Goal: Task Accomplishment & Management: Manage account settings

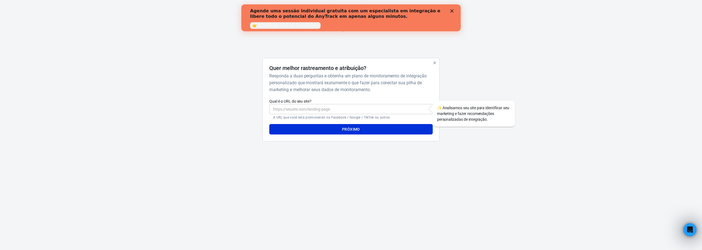
click at [451, 10] on icon "Fechar" at bounding box center [451, 10] width 3 height 3
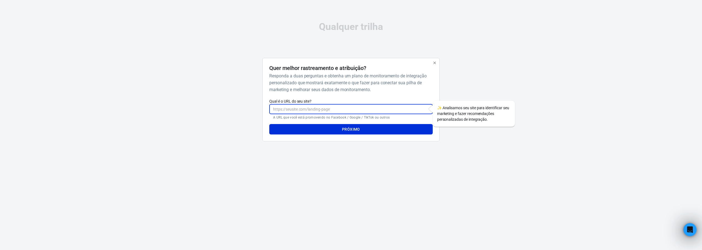
paste input "[URL][DOMAIN_NAME]"
type input "[URL][DOMAIN_NAME]"
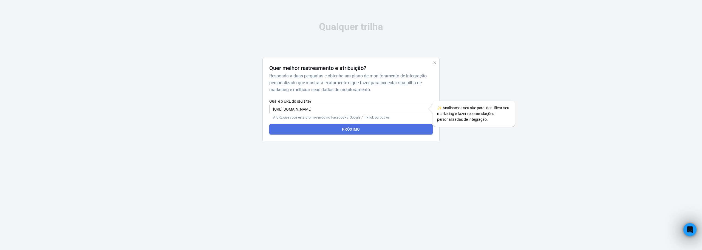
click at [359, 130] on font "Próximo" at bounding box center [351, 129] width 18 height 4
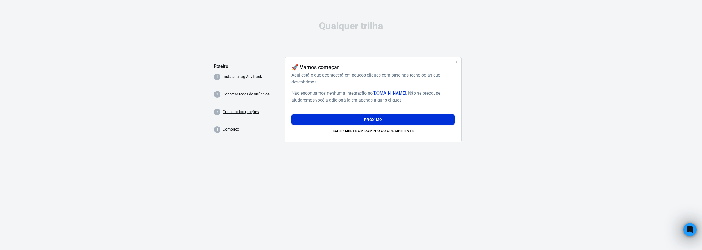
click at [363, 120] on button "Próximo" at bounding box center [373, 119] width 163 height 10
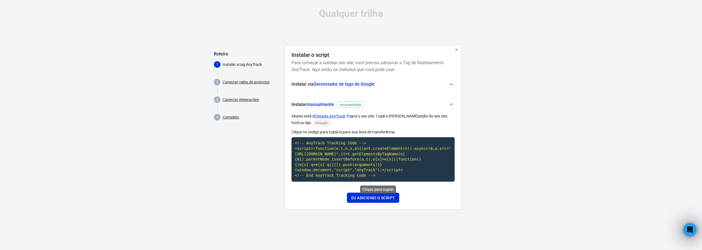
click at [362, 158] on code "<!-- AnyTrack Tracking Code --> <script>!function(e,t,n,s,a){(a=t.createElement…" at bounding box center [373, 159] width 163 height 44
click at [379, 199] on font "Eu adicionei o script" at bounding box center [373, 198] width 44 height 4
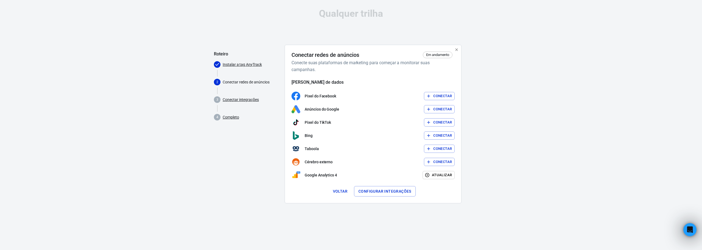
click at [436, 95] on font "Conectar" at bounding box center [442, 96] width 19 height 4
click at [392, 189] on font "Configurar integrações" at bounding box center [384, 191] width 53 height 4
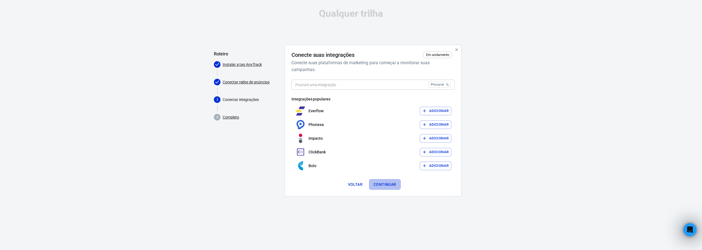
click at [391, 183] on font "Continuar" at bounding box center [385, 184] width 23 height 4
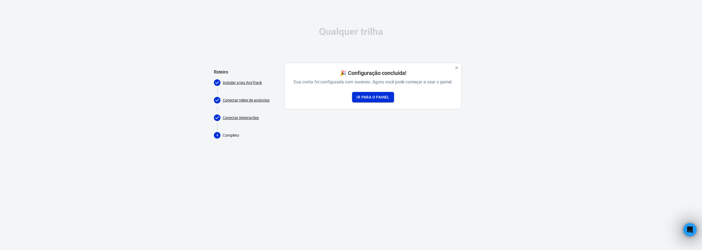
click at [377, 99] on font "Ir para o painel" at bounding box center [373, 97] width 33 height 4
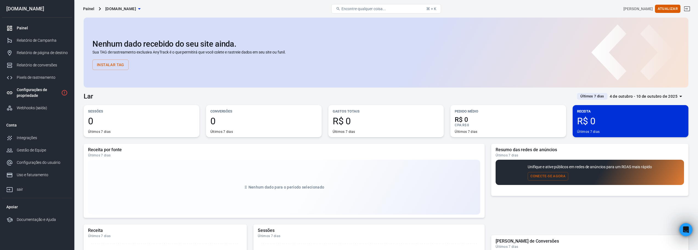
click at [27, 92] on div "Configurações de propriedade" at bounding box center [38, 93] width 42 height 12
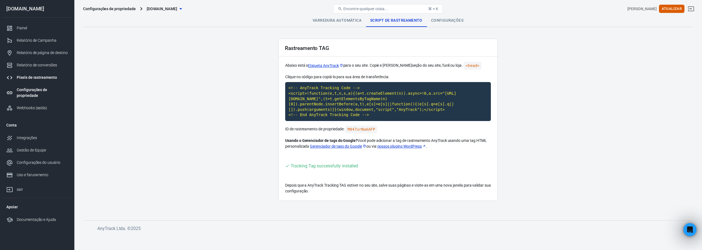
click at [45, 77] on font "Pixels de rastreamento" at bounding box center [37, 77] width 40 height 4
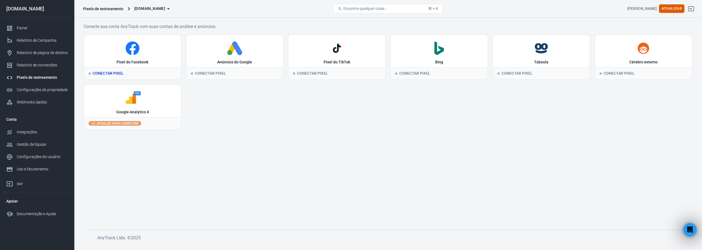
click at [135, 58] on div "Pixel do Facebook" at bounding box center [132, 51] width 97 height 32
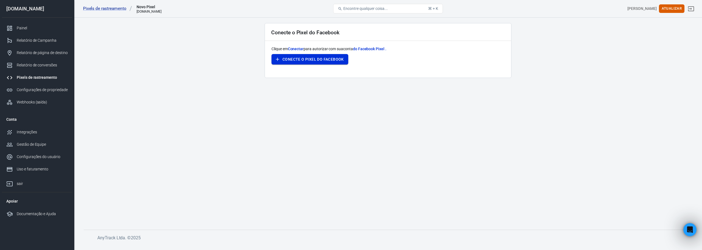
click at [313, 60] on font "Conecte o Pixel do Facebook" at bounding box center [312, 59] width 61 height 4
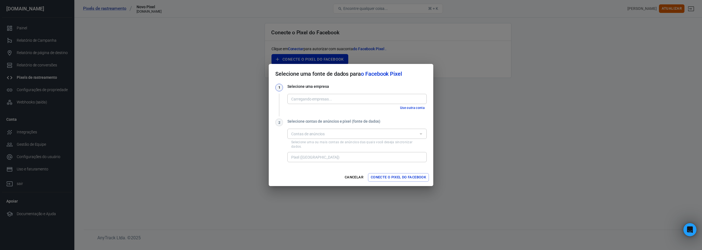
type input "MAIS NUTRA [1411265806380959]"
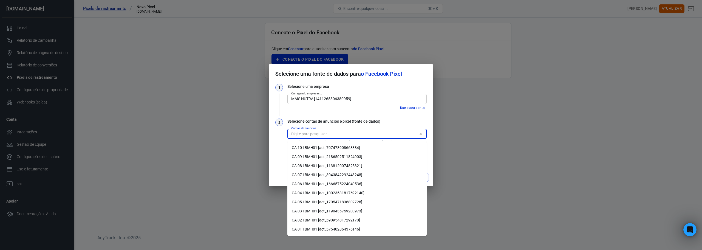
click at [309, 136] on input "Contas de anúncios" at bounding box center [352, 133] width 127 height 7
click at [314, 185] on font "CA 06 I BMH01 [ato_1666575224040536]" at bounding box center [327, 184] width 71 height 4
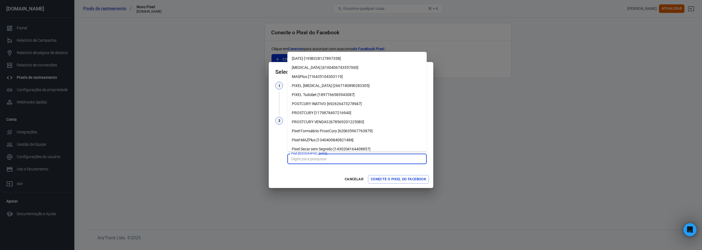
click at [306, 156] on input "Pixel ([GEOGRAPHIC_DATA])" at bounding box center [356, 159] width 135 height 7
click at [332, 76] on font "MASPlus [716435104303119]" at bounding box center [317, 76] width 51 height 4
type input "MASPlus [716435104303119]"
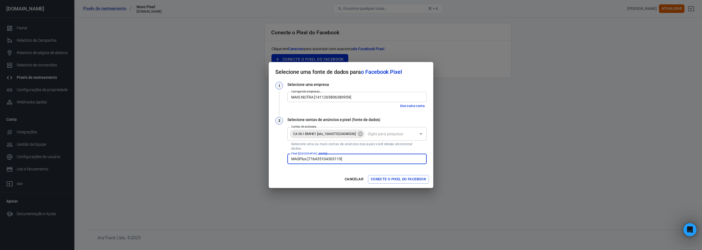
click at [391, 178] on font "Conecte o Pixel do Facebook" at bounding box center [398, 179] width 55 height 4
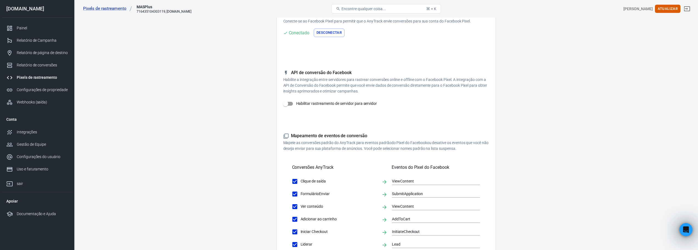
scroll to position [55, 0]
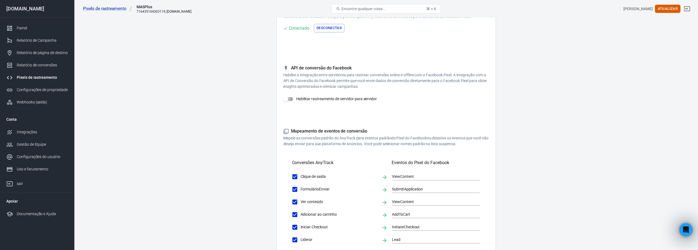
click at [290, 98] on input "Habilitar rastreamento de servidor para servidor" at bounding box center [285, 99] width 31 height 10
checkbox input "false"
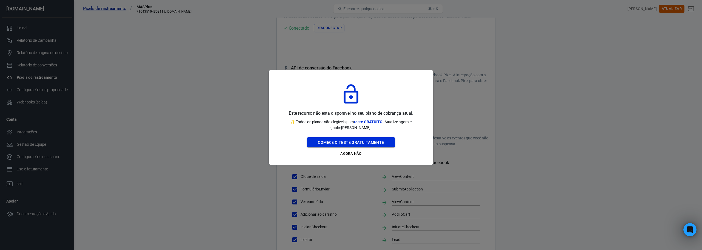
click at [354, 142] on font "Comece o teste gratuitamente" at bounding box center [351, 142] width 66 height 4
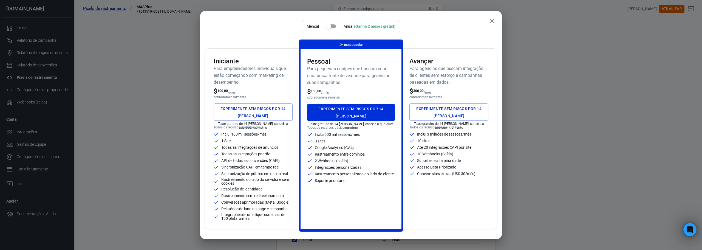
click at [489, 22] on icon "fechar" at bounding box center [492, 21] width 7 height 7
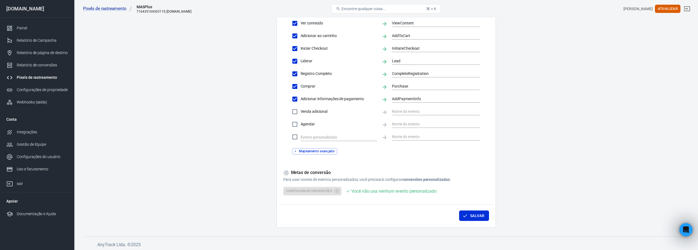
scroll to position [235, 0]
click at [299, 150] on font "Mapeamento avançado" at bounding box center [317, 150] width 36 height 4
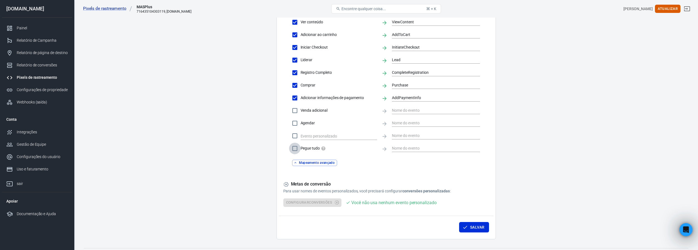
click at [295, 149] on input "Pegue tudo" at bounding box center [295, 149] width 12 height 12
click at [294, 148] on input "Pegue tudo" at bounding box center [295, 149] width 12 height 12
checkbox input "false"
click at [320, 164] on font "Mapeamento avançado" at bounding box center [317, 163] width 36 height 4
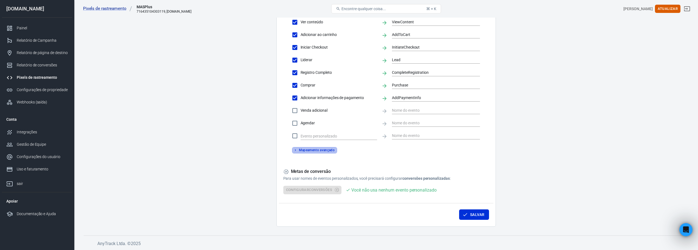
click at [320, 150] on font "Mapeamento avançado" at bounding box center [317, 150] width 36 height 4
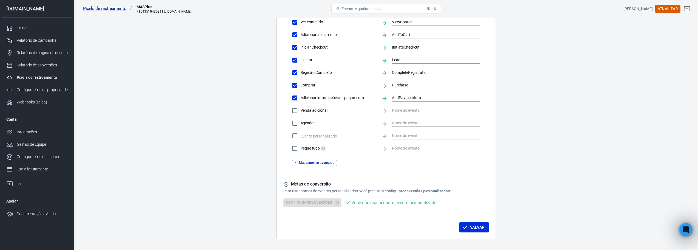
click at [314, 164] on font "Mapeamento avançado" at bounding box center [317, 163] width 36 height 4
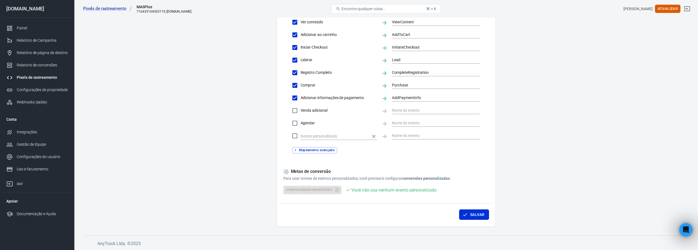
click at [322, 134] on input "text" at bounding box center [335, 136] width 68 height 7
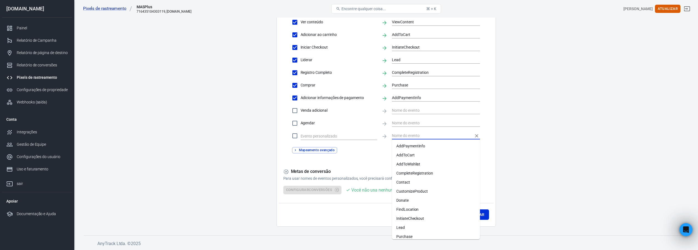
click at [401, 134] on input "text" at bounding box center [432, 135] width 80 height 7
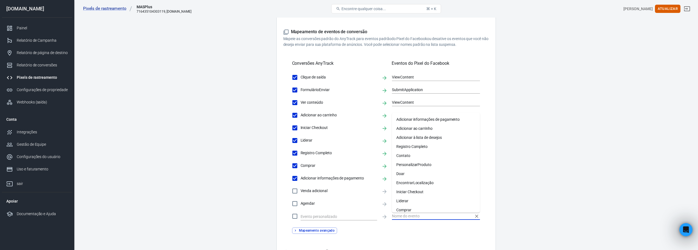
scroll to position [152, 0]
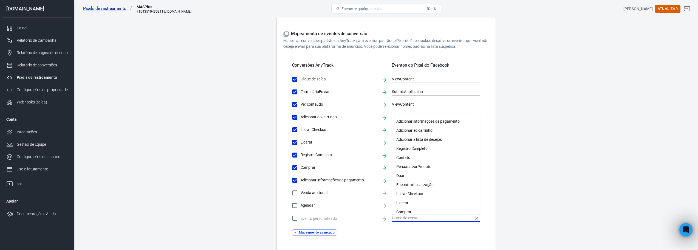
click at [512, 154] on main "Conversões Integração de anúncios Configurações Configurações de conversões Con…" at bounding box center [386, 84] width 605 height 447
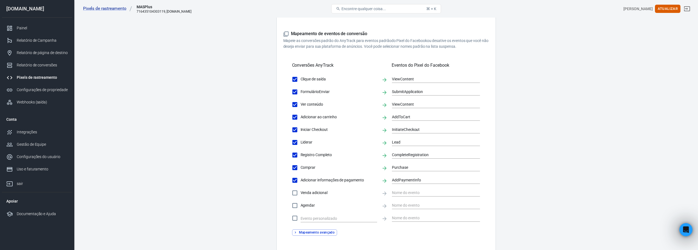
click at [191, 180] on main "Conversões Integração de anúncios Configurações Configurações de conversões Con…" at bounding box center [386, 84] width 605 height 447
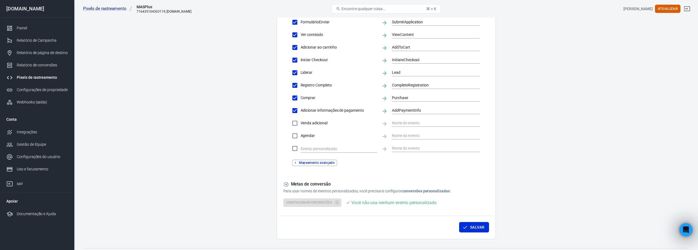
scroll to position [235, 0]
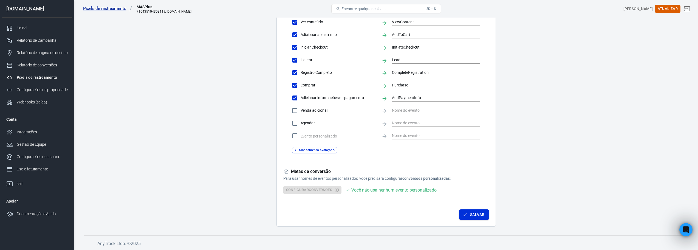
click at [474, 216] on font "Salvar" at bounding box center [477, 214] width 14 height 4
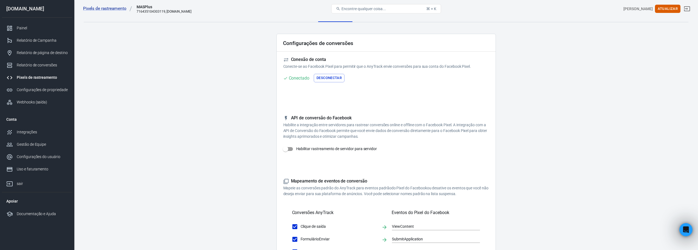
scroll to position [0, 0]
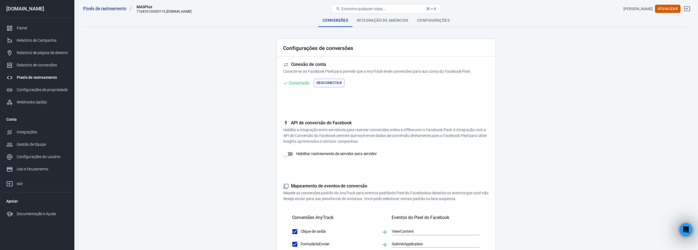
click at [384, 20] on font "Integração de anúncios" at bounding box center [383, 20] width 52 height 4
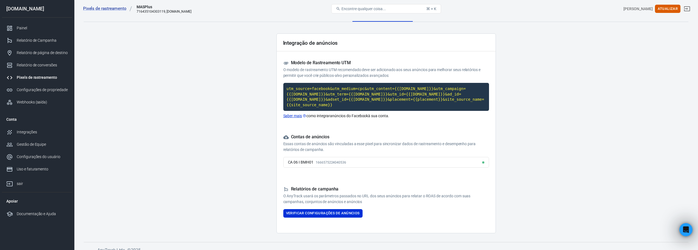
scroll to position [7, 0]
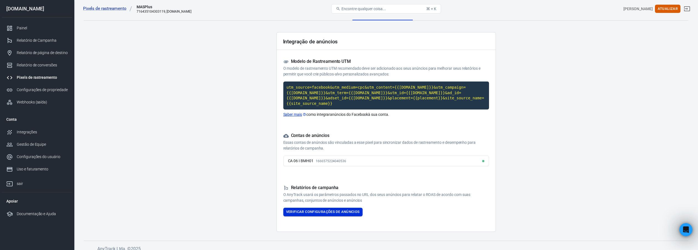
click at [329, 210] on font "Verificar configurações de anúncios" at bounding box center [323, 212] width 74 height 4
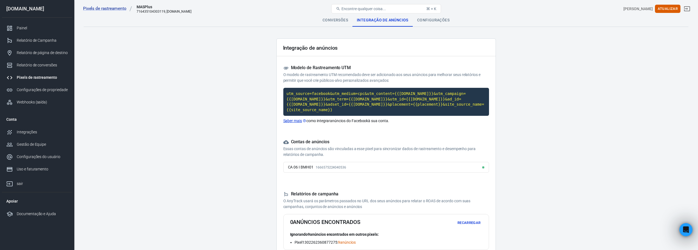
scroll to position [0, 0]
click at [437, 21] on font "Configurações" at bounding box center [433, 20] width 32 height 4
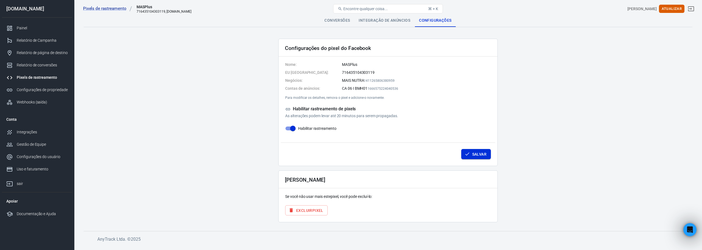
click at [478, 156] on font "Salvar" at bounding box center [479, 154] width 14 height 7
click at [36, 66] on font "Relatório de conversões" at bounding box center [38, 65] width 42 height 4
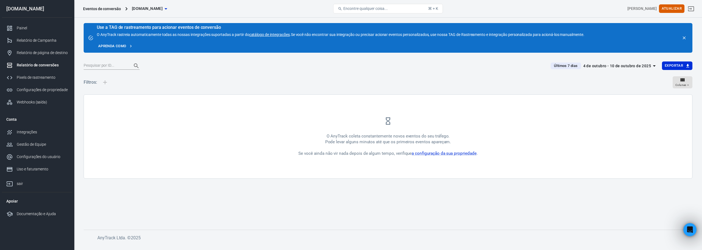
click at [34, 65] on font "Relatório de conversões" at bounding box center [38, 65] width 42 height 4
click at [38, 92] on font "Configurações de propriedade" at bounding box center [32, 92] width 30 height 10
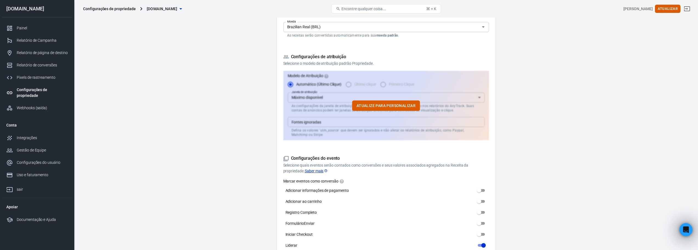
scroll to position [137, 0]
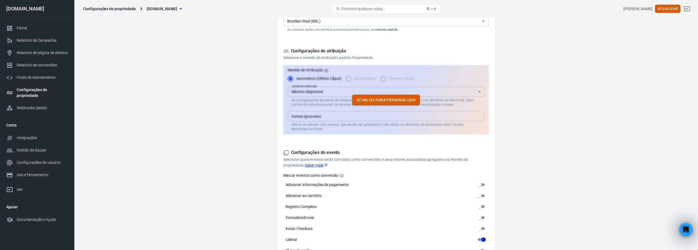
click at [392, 99] on font "Atualize para personalizar" at bounding box center [386, 100] width 59 height 4
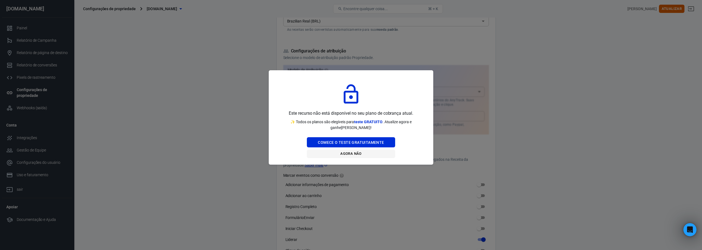
click at [352, 154] on font "Agora não" at bounding box center [350, 153] width 21 height 4
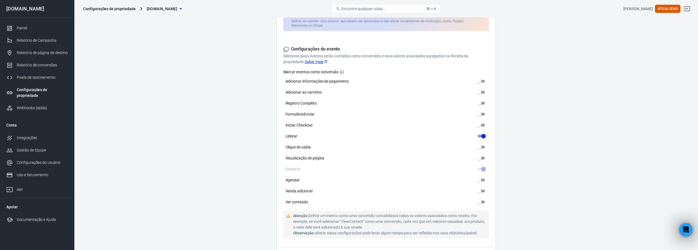
scroll to position [247, 0]
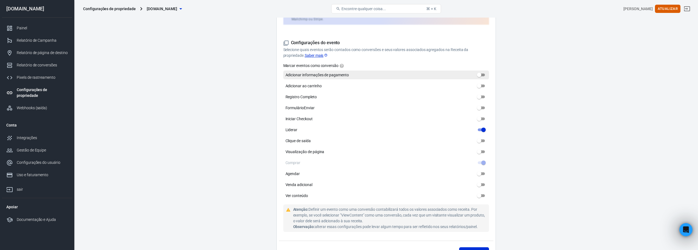
click at [483, 75] on input "Adicionar informações de pagamento" at bounding box center [479, 75] width 20 height 7
checkbox input "true"
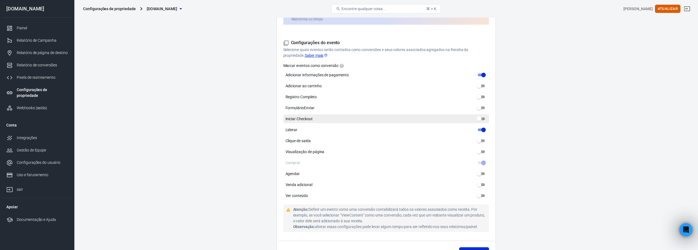
click at [483, 119] on input "Iniciar Checkout" at bounding box center [479, 118] width 20 height 7
checkbox input "true"
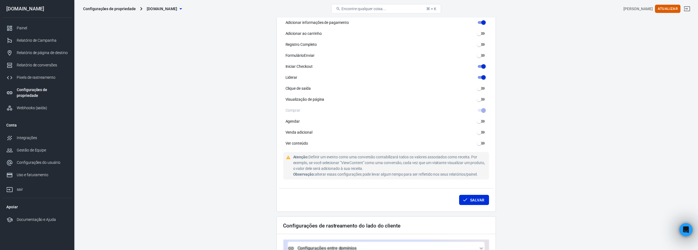
scroll to position [302, 0]
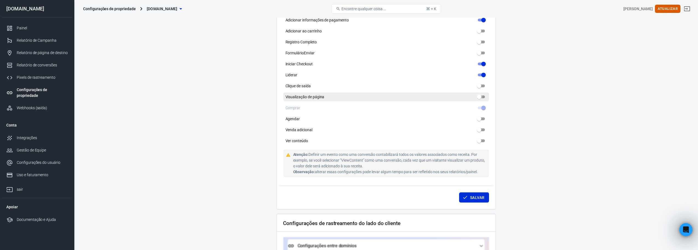
click at [482, 97] on input "Visualização de página" at bounding box center [479, 97] width 20 height 7
checkbox input "true"
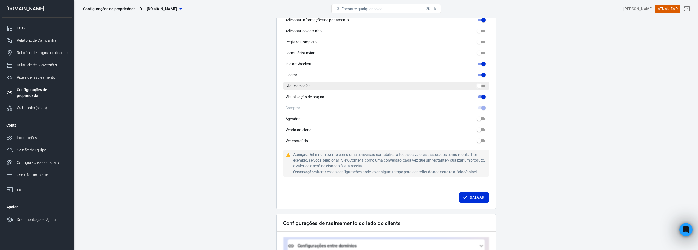
click at [483, 86] on input "Clique de saída" at bounding box center [479, 86] width 20 height 7
checkbox input "true"
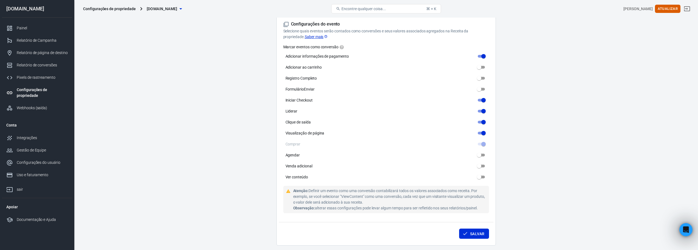
scroll to position [274, 0]
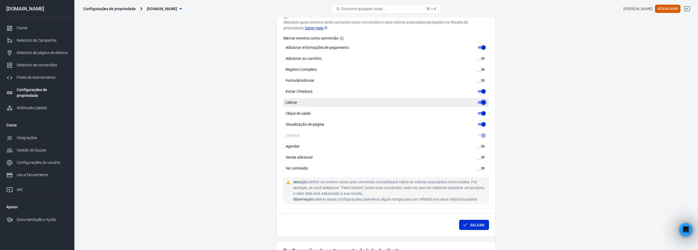
click at [480, 101] on input "Liderar" at bounding box center [484, 102] width 20 height 7
checkbox input "false"
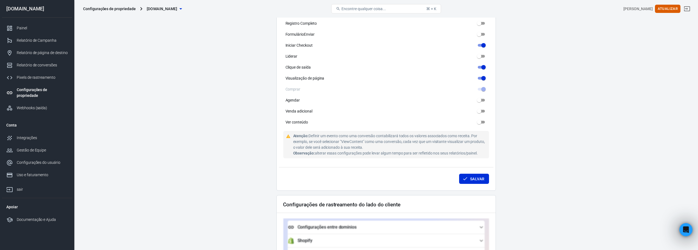
scroll to position [329, 0]
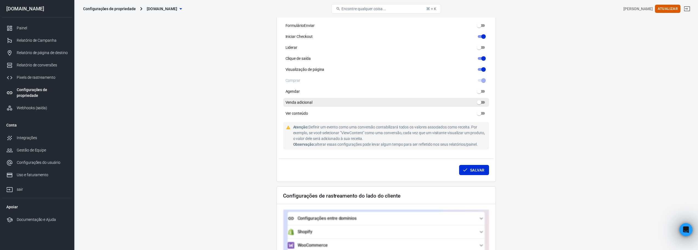
click at [485, 102] on input "Venda adicional" at bounding box center [479, 102] width 20 height 7
checkbox input "true"
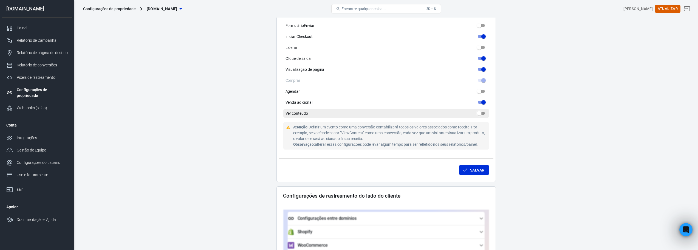
click at [483, 112] on input "Ver conteúdo" at bounding box center [479, 113] width 20 height 7
checkbox input "true"
click at [478, 171] on font "Salvar" at bounding box center [477, 170] width 14 height 4
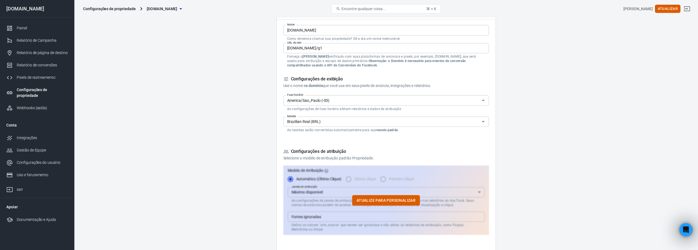
scroll to position [0, 0]
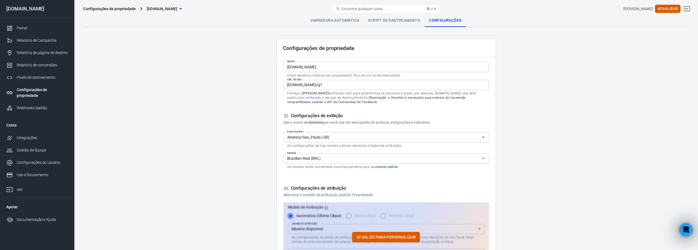
click at [391, 17] on div "Configurações de propriedade [DOMAIN_NAME] Encontre qualquer coisa... ⌘ + K [PE…" at bounding box center [386, 9] width 624 height 18
click at [392, 20] on font "Script de rastreamento" at bounding box center [394, 20] width 52 height 4
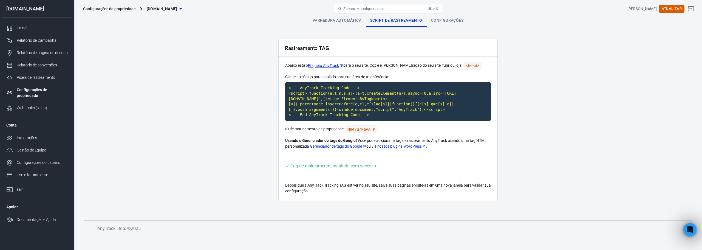
click at [340, 19] on font "Varredura automática" at bounding box center [337, 20] width 49 height 4
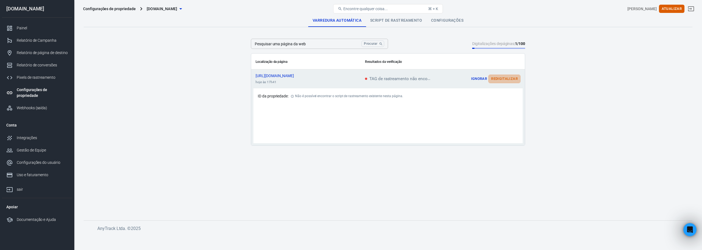
click at [507, 80] on font "Redigitalizar" at bounding box center [504, 79] width 27 height 4
click at [516, 79] on icon "conteúdo rolável" at bounding box center [516, 79] width 7 height 7
click at [32, 108] on font "Webhooks (saída)" at bounding box center [32, 108] width 31 height 4
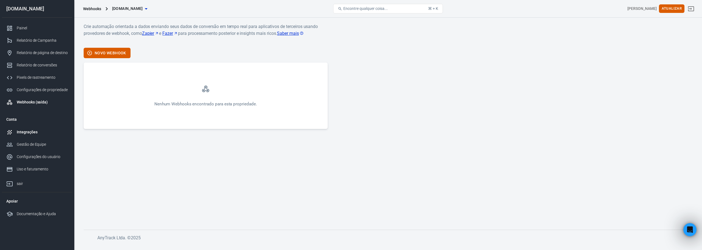
click at [25, 132] on font "Integrações" at bounding box center [27, 132] width 21 height 4
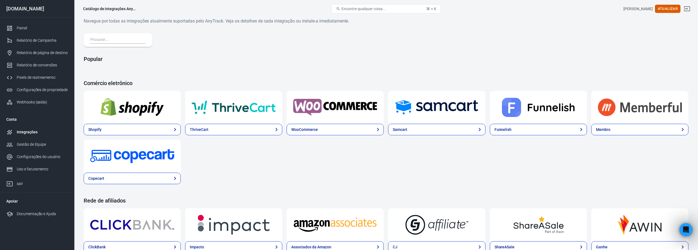
click at [309, 164] on div "Shopify ThriveCart WooCommerce Samcart Funnelish Membro Copecart" at bounding box center [386, 137] width 605 height 93
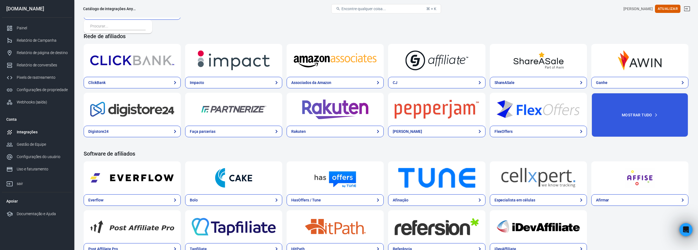
scroll to position [165, 0]
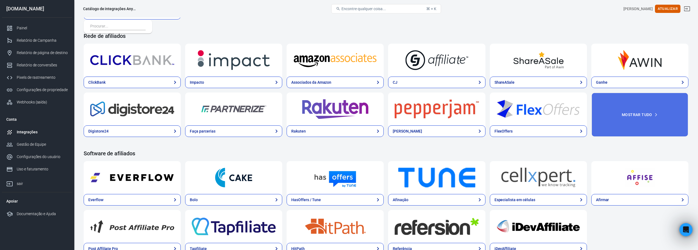
click at [635, 114] on font "Mostrar tudo" at bounding box center [637, 114] width 30 height 4
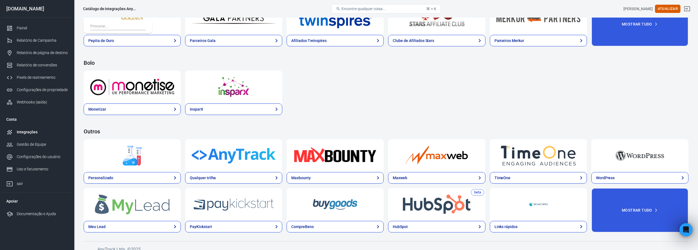
scroll to position [946, 0]
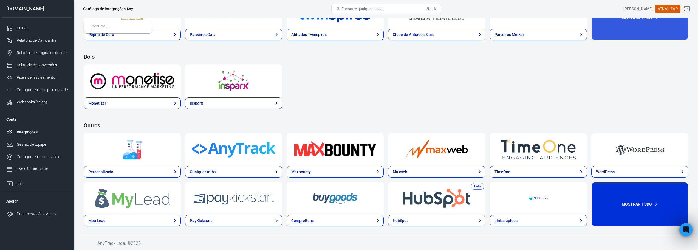
click at [634, 204] on font "Mostrar tudo" at bounding box center [637, 204] width 30 height 4
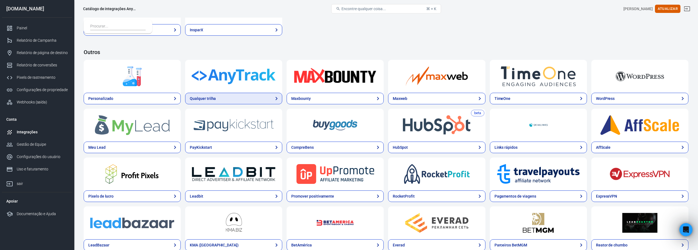
scroll to position [982, 0]
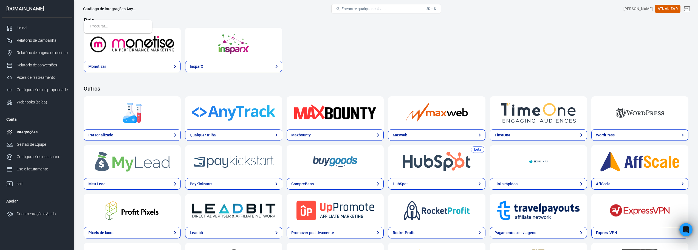
click at [131, 117] on img at bounding box center [132, 113] width 84 height 20
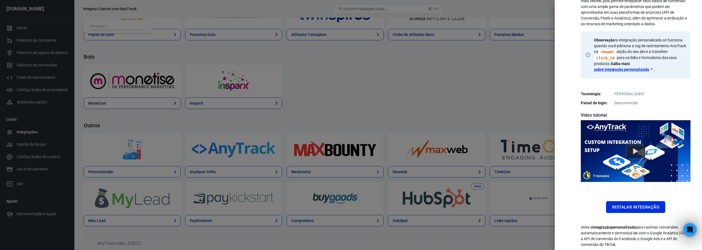
scroll to position [76, 0]
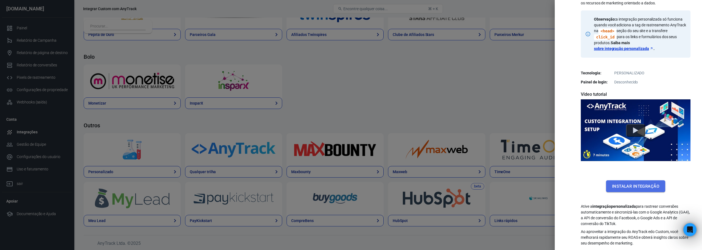
click at [628, 186] on font "Instalar integração" at bounding box center [635, 186] width 47 height 5
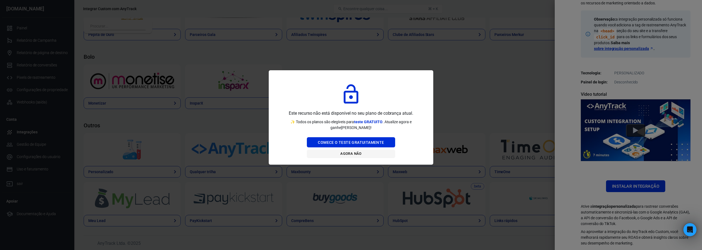
click at [366, 155] on button "Agora não" at bounding box center [351, 153] width 88 height 9
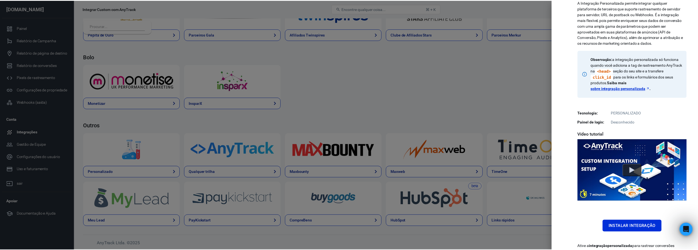
scroll to position [0, 0]
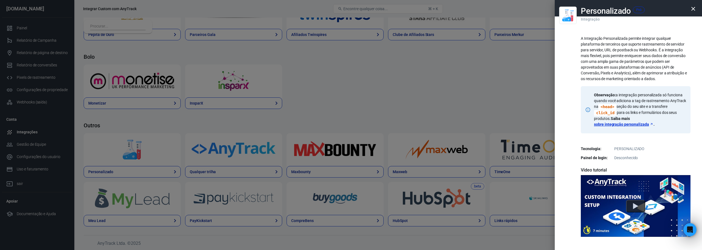
click at [691, 7] on icon "button" at bounding box center [693, 9] width 4 height 4
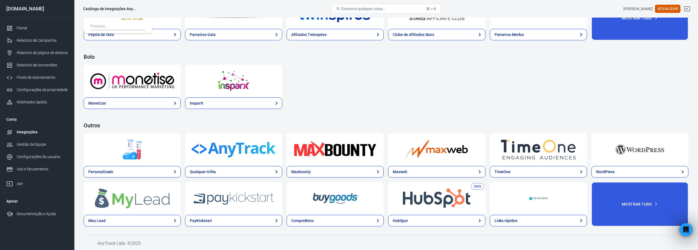
click at [346, 87] on div "Monetizar InsparX" at bounding box center [386, 86] width 605 height 44
click at [35, 141] on link "Gestão de Equipe" at bounding box center [37, 144] width 70 height 12
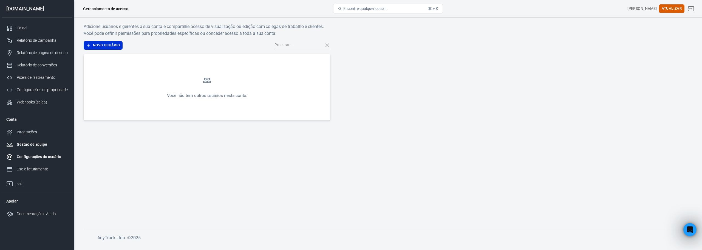
click at [39, 156] on font "Configurações do usuário" at bounding box center [39, 156] width 44 height 4
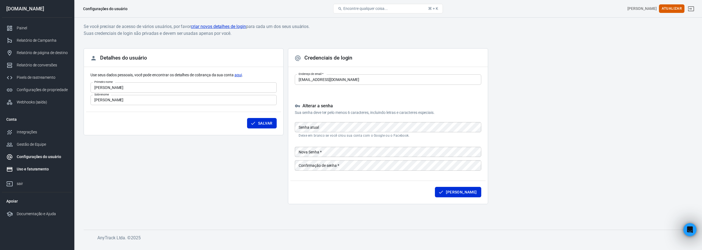
click at [29, 169] on font "Uso e faturamento" at bounding box center [33, 169] width 32 height 4
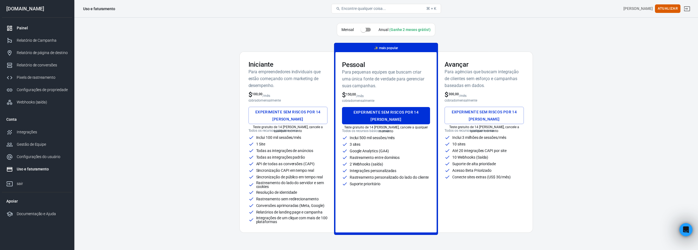
click at [23, 28] on font "Painel" at bounding box center [22, 28] width 11 height 4
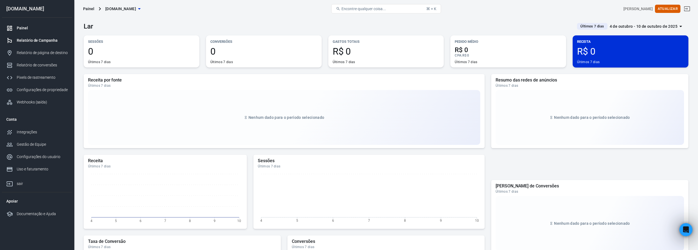
click at [30, 42] on font "Relatório de Campanha" at bounding box center [37, 40] width 41 height 4
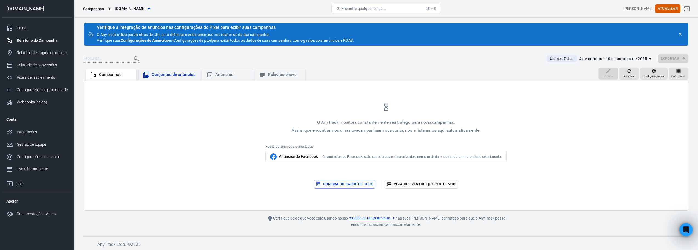
click at [163, 77] on font "Conjuntos de anúncios" at bounding box center [174, 74] width 44 height 5
click at [115, 76] on font "Campanhas" at bounding box center [110, 74] width 22 height 5
click at [341, 187] on font "Confira os dados de hoje" at bounding box center [348, 184] width 50 height 6
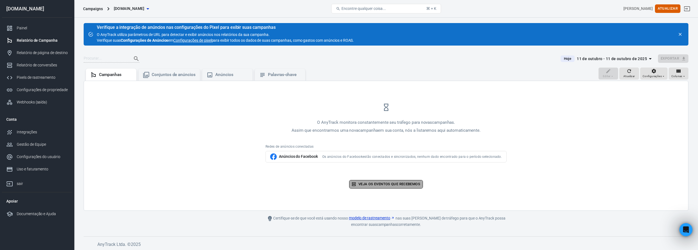
click at [395, 184] on font "Veja os eventos que recebemos" at bounding box center [389, 184] width 62 height 4
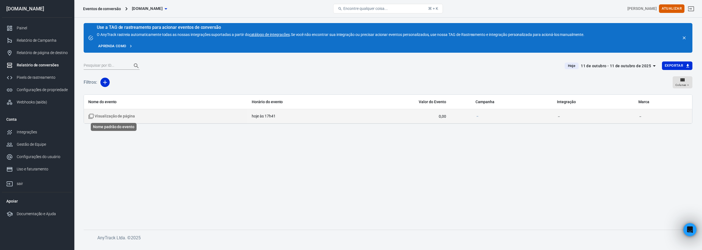
click at [110, 118] on font "Visualização de página" at bounding box center [115, 116] width 40 height 4
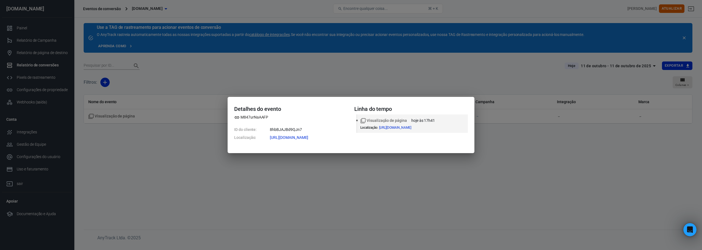
click at [373, 167] on div "Detalhes do evento M847urNaAAFP ID do cliente: 8hbBJAJBd9QJn7 Localização: [URL…" at bounding box center [351, 125] width 702 height 250
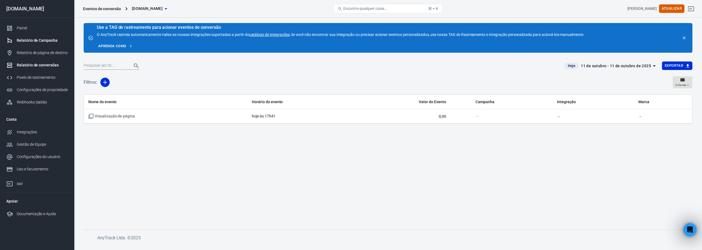
click at [39, 39] on font "Relatório de Campanha" at bounding box center [37, 40] width 41 height 4
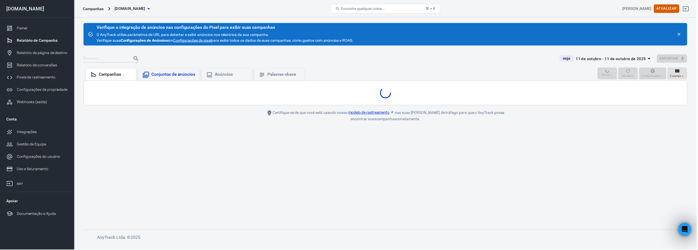
click at [177, 76] on font "Conjuntos de anúncios" at bounding box center [174, 74] width 44 height 5
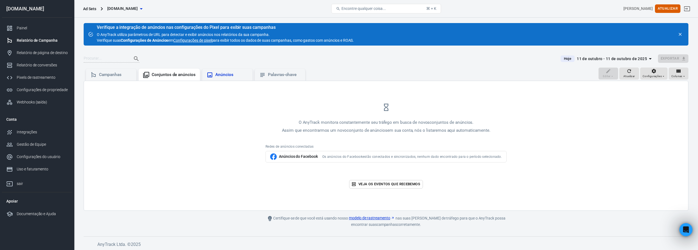
click at [232, 74] on div "Anúncios" at bounding box center [231, 75] width 33 height 6
click at [278, 72] on div "Palavras-chave" at bounding box center [280, 75] width 42 height 7
click at [115, 74] on font "Campanhas" at bounding box center [110, 74] width 22 height 5
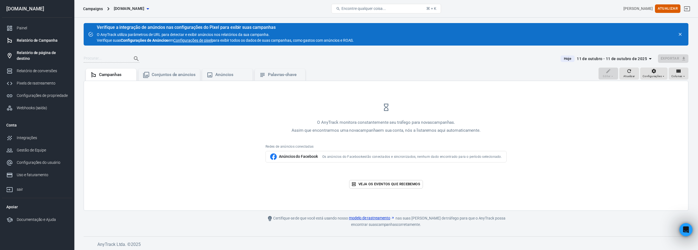
click at [44, 53] on font "Relatório de página de destino" at bounding box center [36, 55] width 39 height 10
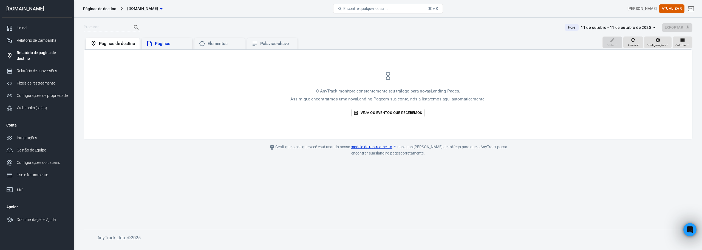
click at [160, 40] on div "Páginas" at bounding box center [167, 44] width 50 height 12
click at [215, 42] on font "Elementos" at bounding box center [218, 43] width 20 height 5
click at [284, 42] on font "Palavras-chave" at bounding box center [274, 43] width 29 height 5
click at [120, 42] on font "Páginas de destino" at bounding box center [117, 43] width 36 height 5
click at [41, 70] on font "Relatório de conversões" at bounding box center [38, 71] width 42 height 4
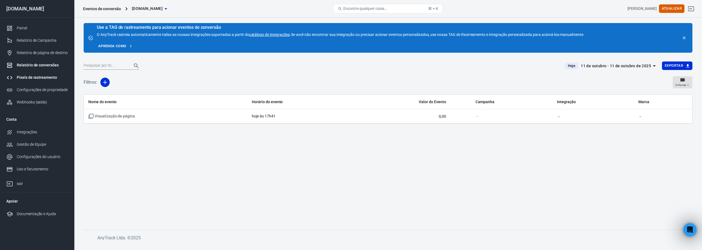
click at [34, 77] on font "Pixels de rastreamento" at bounding box center [37, 77] width 40 height 4
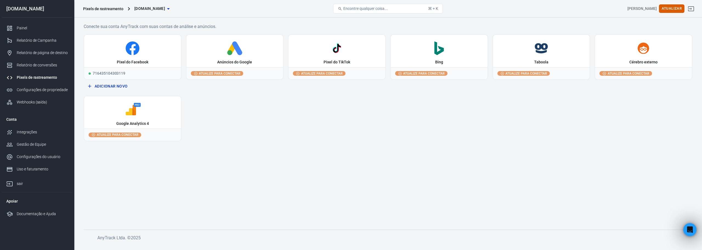
click at [134, 121] on div "Google Analytics 4" at bounding box center [132, 123] width 33 height 5
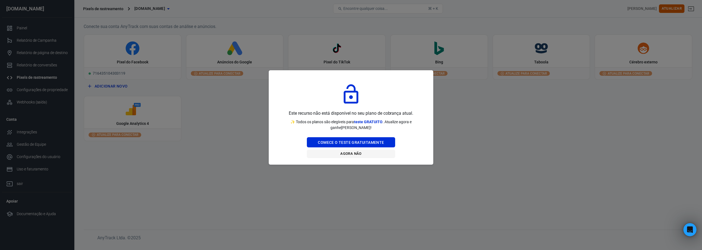
click at [353, 155] on font "Agora não" at bounding box center [350, 153] width 21 height 4
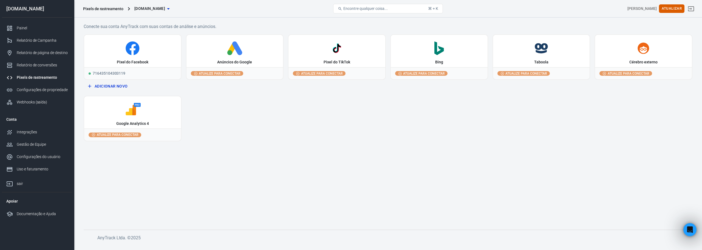
click at [119, 87] on font "Adicionar novo" at bounding box center [111, 86] width 33 height 4
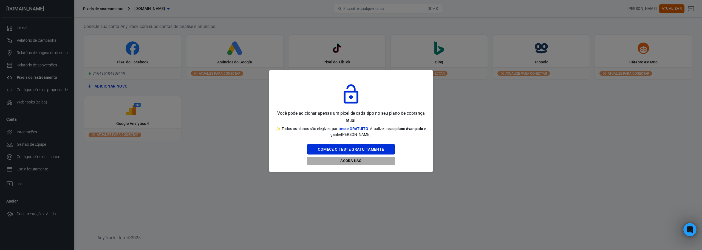
click at [353, 161] on font "Agora não" at bounding box center [350, 161] width 21 height 4
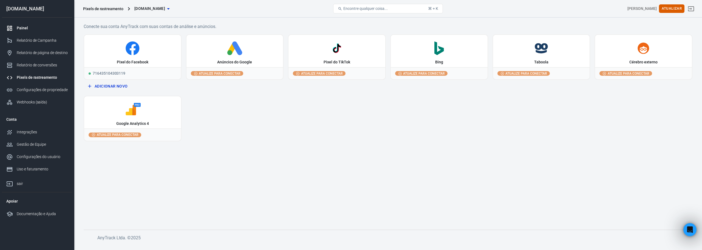
click at [23, 28] on font "Painel" at bounding box center [22, 28] width 11 height 4
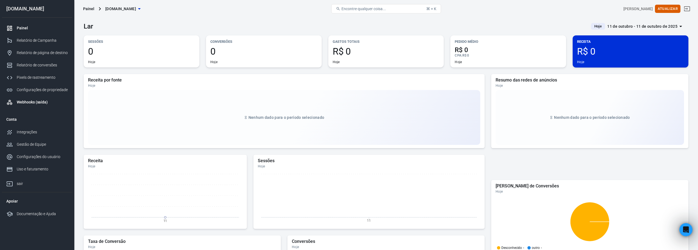
click at [33, 103] on font "Webhooks (saída)" at bounding box center [32, 102] width 31 height 4
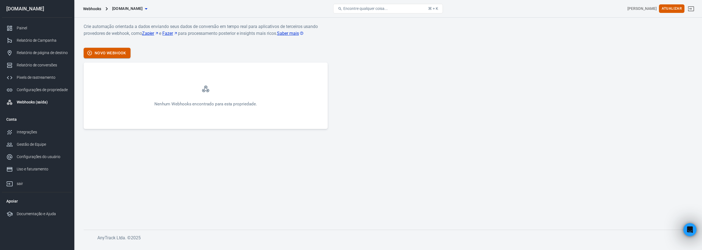
click at [116, 51] on font "Novo Webhook" at bounding box center [111, 53] width 32 height 4
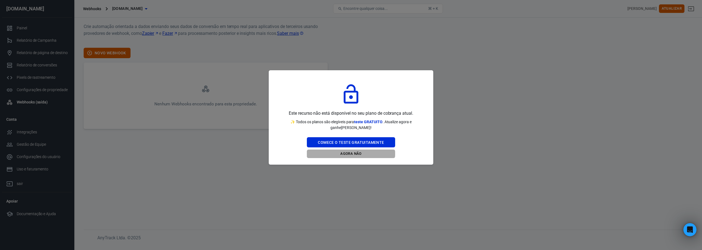
click at [345, 153] on font "Agora não" at bounding box center [350, 153] width 21 height 4
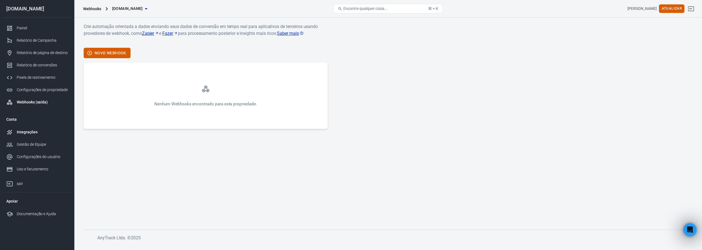
click at [29, 134] on font "Integrações" at bounding box center [27, 132] width 21 height 4
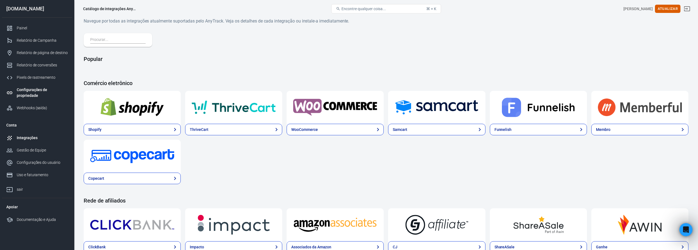
click at [34, 90] on font "Configurações de propriedade" at bounding box center [32, 92] width 30 height 10
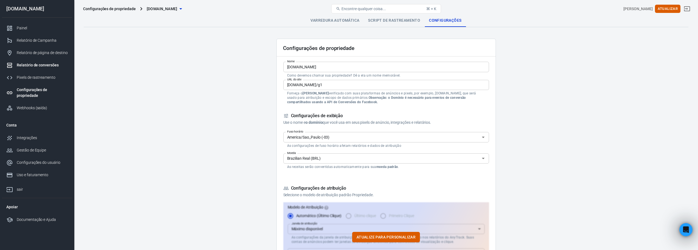
click at [38, 64] on font "Relatório de conversões" at bounding box center [38, 65] width 42 height 4
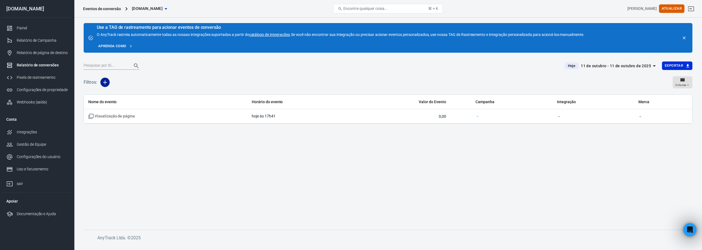
click at [104, 83] on icon "button" at bounding box center [105, 82] width 7 height 7
click at [117, 106] on font "Integração" at bounding box center [121, 104] width 19 height 4
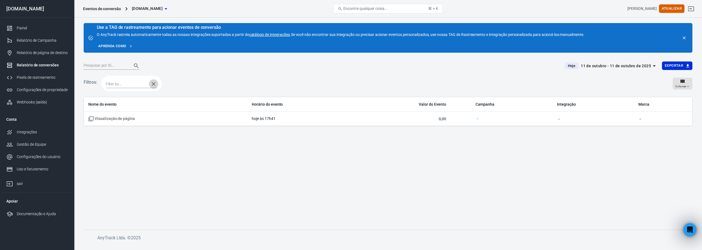
click at [152, 83] on icon "button" at bounding box center [154, 84] width 4 height 4
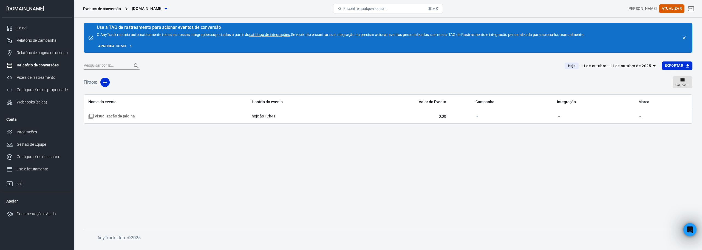
click at [36, 64] on font "Relatório de conversões" at bounding box center [38, 65] width 42 height 4
click at [36, 53] on font "Relatório de página de destino" at bounding box center [36, 55] width 39 height 10
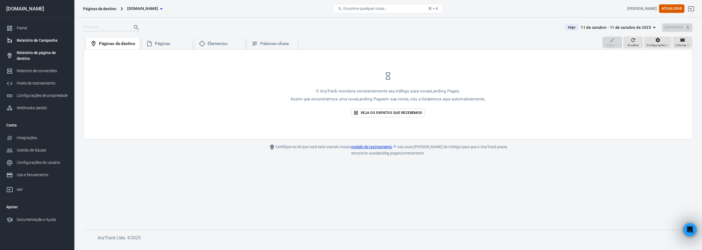
click at [28, 40] on font "Relatório de Campanha" at bounding box center [37, 40] width 41 height 4
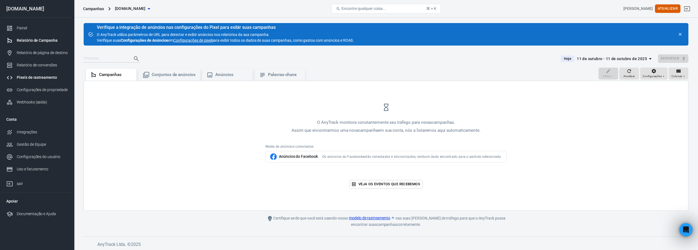
click at [35, 78] on font "Pixels de rastreamento" at bounding box center [37, 77] width 40 height 4
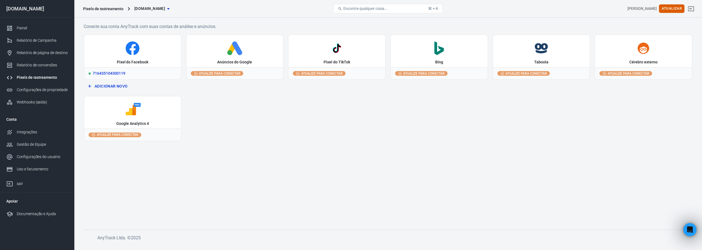
click at [133, 59] on div "Pixel do Facebook" at bounding box center [132, 51] width 97 height 32
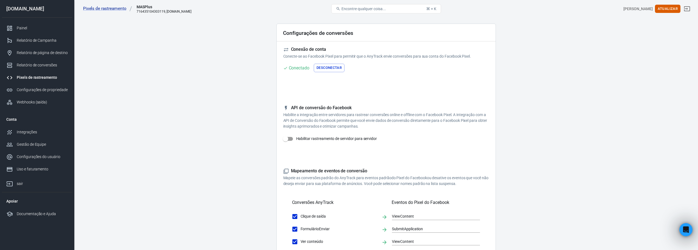
scroll to position [43, 0]
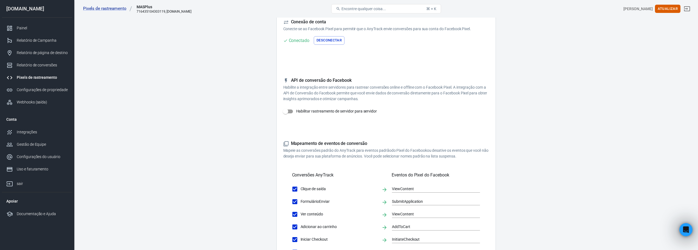
click at [291, 111] on input "Habilitar rastreamento de servidor para servidor" at bounding box center [285, 111] width 31 height 10
checkbox input "false"
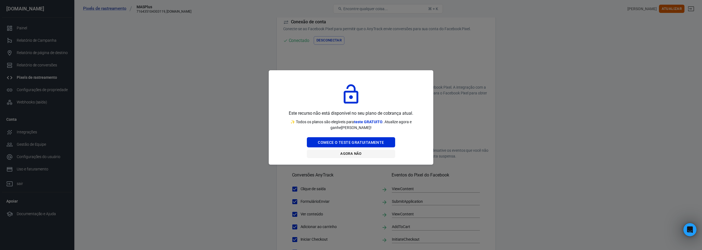
click at [358, 153] on font "Agora não" at bounding box center [350, 153] width 21 height 4
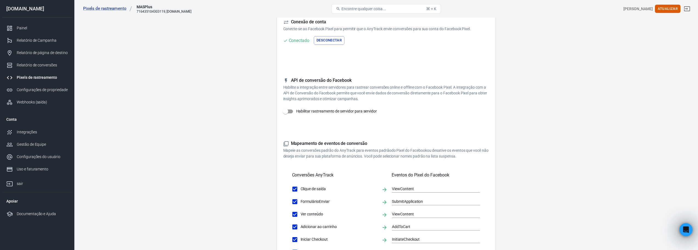
click at [334, 41] on font "Desconectar" at bounding box center [329, 40] width 25 height 4
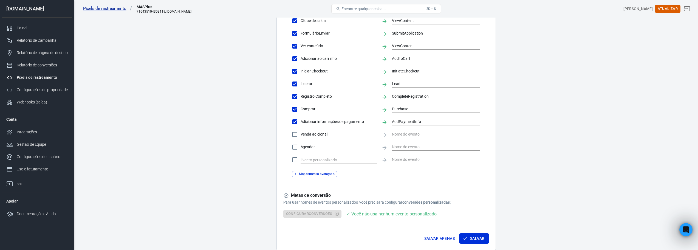
scroll to position [235, 0]
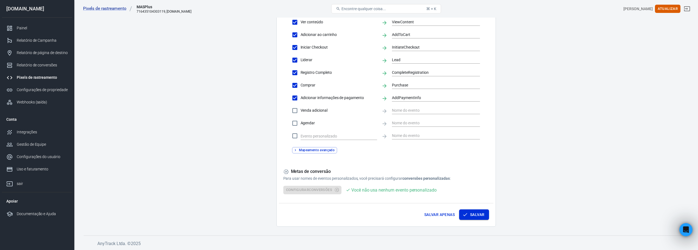
click at [483, 217] on font "Salvar" at bounding box center [477, 214] width 14 height 7
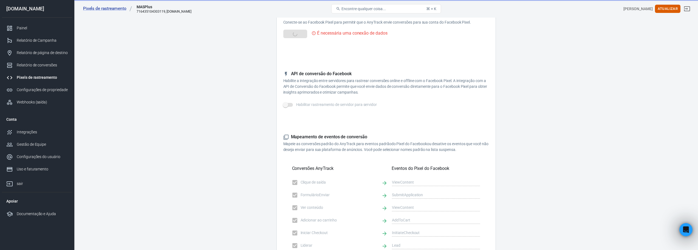
scroll to position [0, 0]
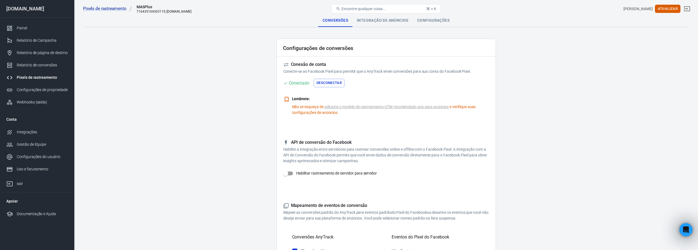
click at [377, 20] on font "Integração de anúncios" at bounding box center [383, 20] width 52 height 4
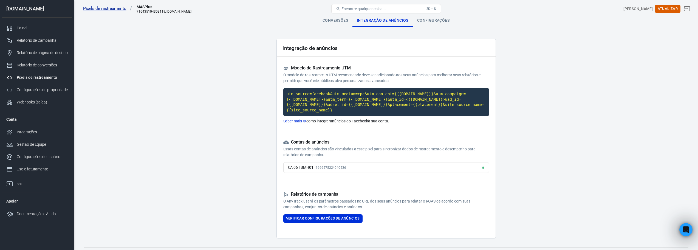
click at [339, 21] on font "Conversões" at bounding box center [336, 20] width 26 height 4
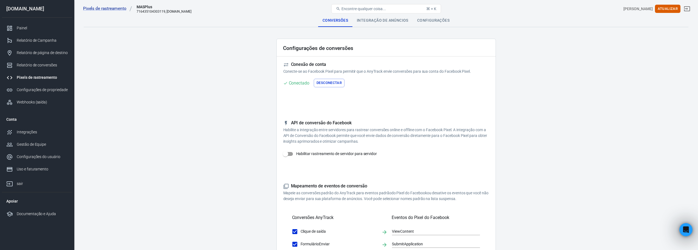
click at [334, 82] on font "Desconectar" at bounding box center [329, 83] width 25 height 4
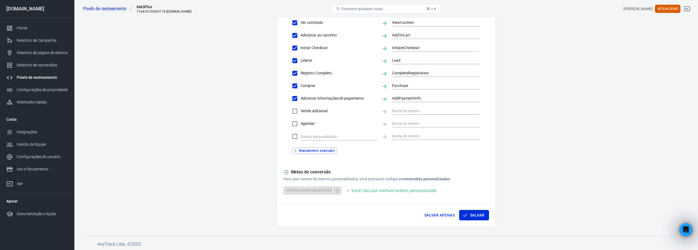
scroll to position [235, 0]
drag, startPoint x: 429, startPoint y: 215, endPoint x: 365, endPoint y: 202, distance: 65.4
click at [427, 215] on font "Salvar apenas" at bounding box center [439, 214] width 30 height 4
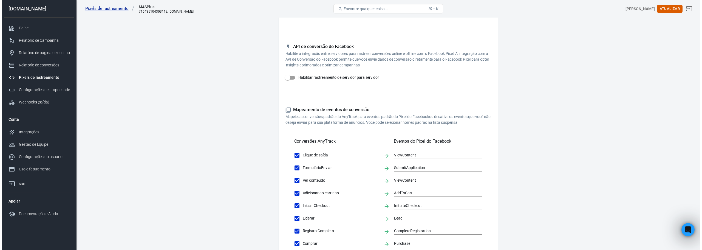
scroll to position [0, 0]
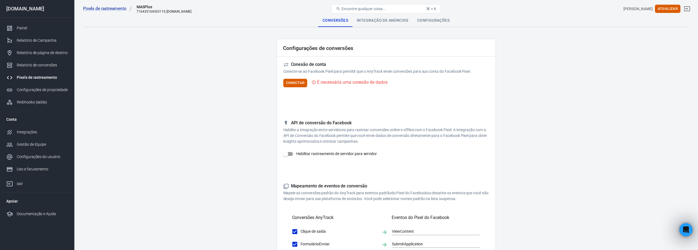
click at [386, 19] on font "Integração de anúncios" at bounding box center [383, 20] width 52 height 4
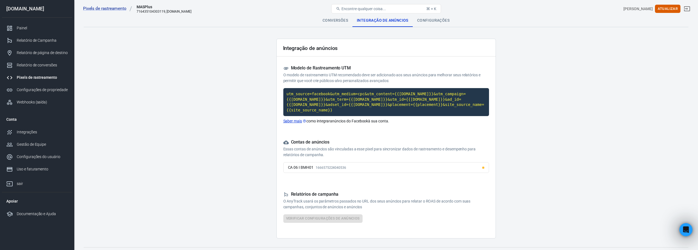
click at [444, 21] on font "Configurações" at bounding box center [433, 20] width 32 height 4
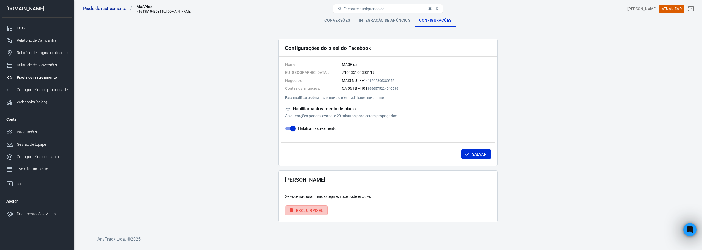
click at [312, 210] on font "Pixel" at bounding box center [317, 210] width 11 height 4
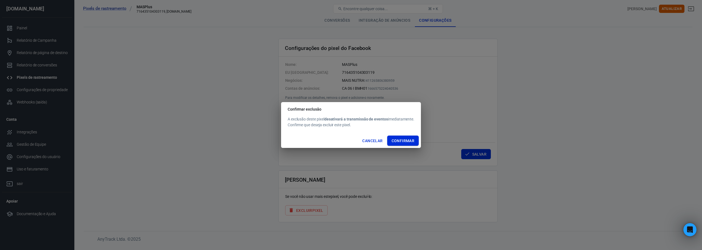
click at [413, 140] on font "Confirmar" at bounding box center [403, 141] width 23 height 4
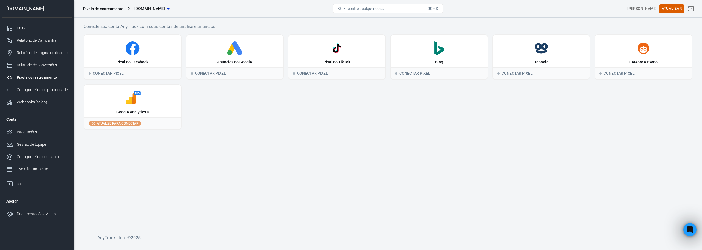
click at [397, 151] on main "Conecte sua conta AnyTrack com suas contas de análise e anúncios. Pixel do Face…" at bounding box center [388, 122] width 609 height 198
